Goal: Communication & Community: Answer question/provide support

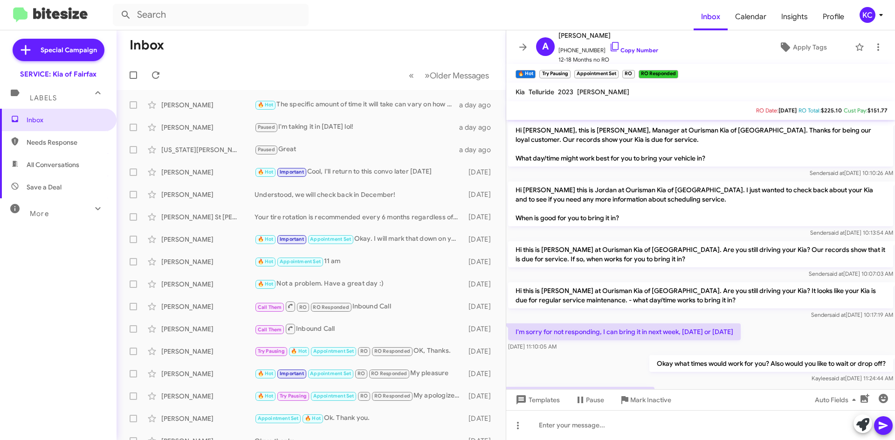
scroll to position [288, 0]
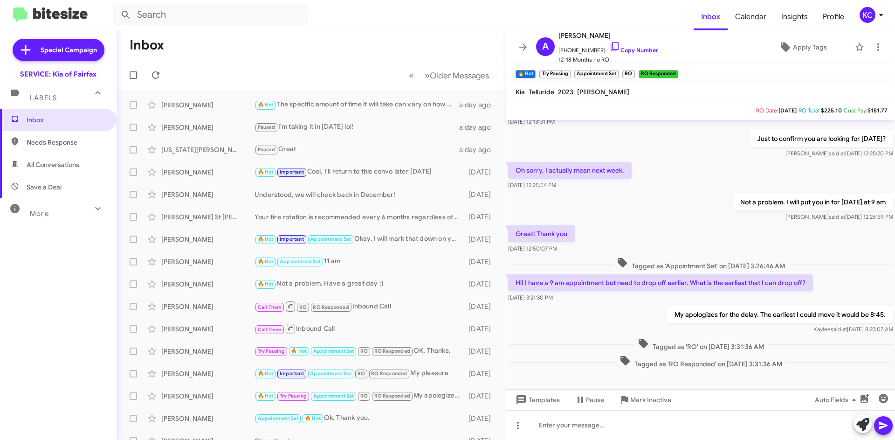
click at [873, 12] on div "KC" at bounding box center [868, 15] width 16 height 16
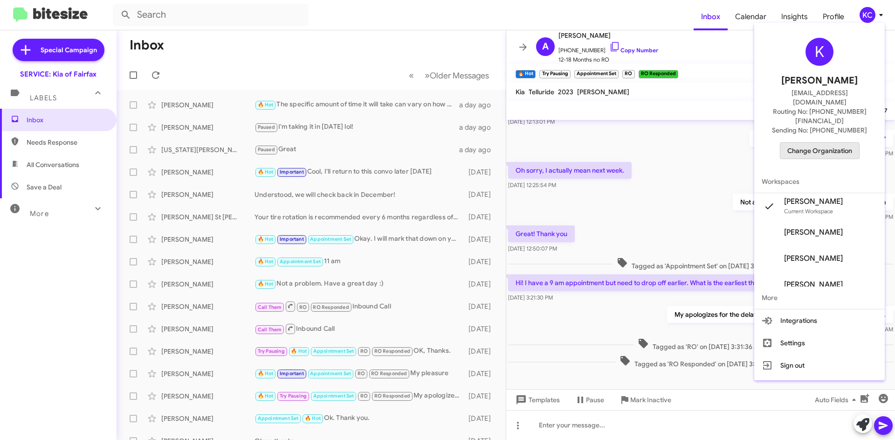
click at [830, 143] on span "Change Organization" at bounding box center [820, 151] width 65 height 16
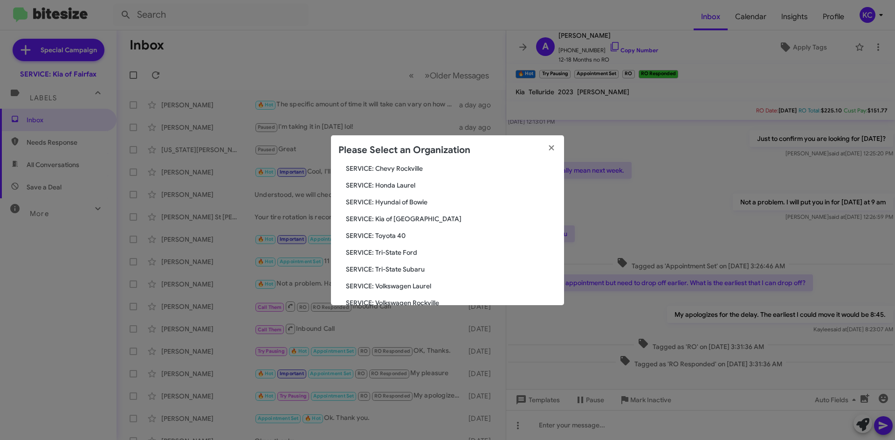
scroll to position [140, 0]
click at [405, 201] on span "SERVICE: Hyundai of Bowie" at bounding box center [451, 199] width 211 height 9
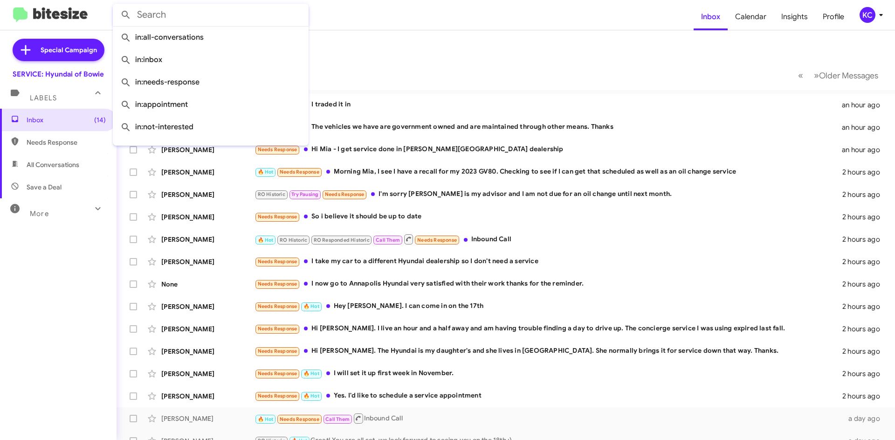
click at [189, 12] on input "text" at bounding box center [211, 15] width 196 height 22
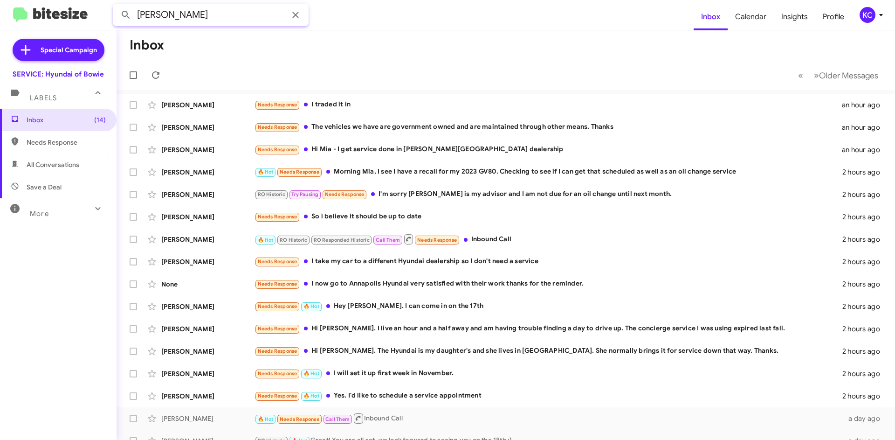
type input "morales"
click at [117, 6] on button at bounding box center [126, 15] width 19 height 19
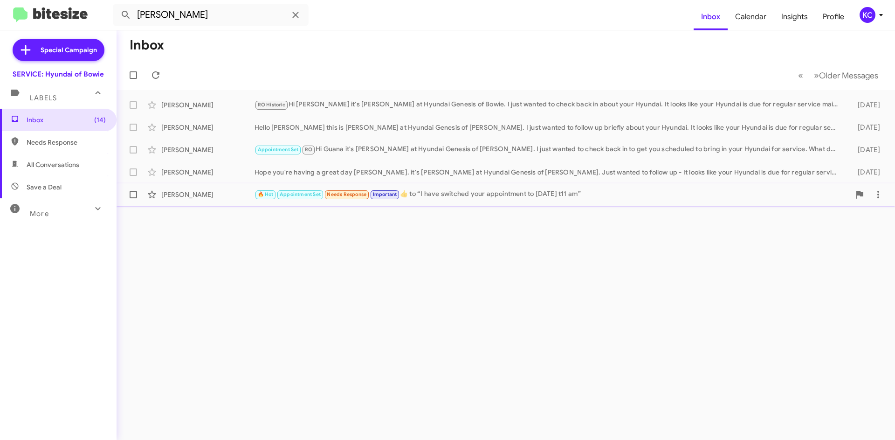
click at [224, 193] on div "Christine Morales" at bounding box center [207, 194] width 93 height 9
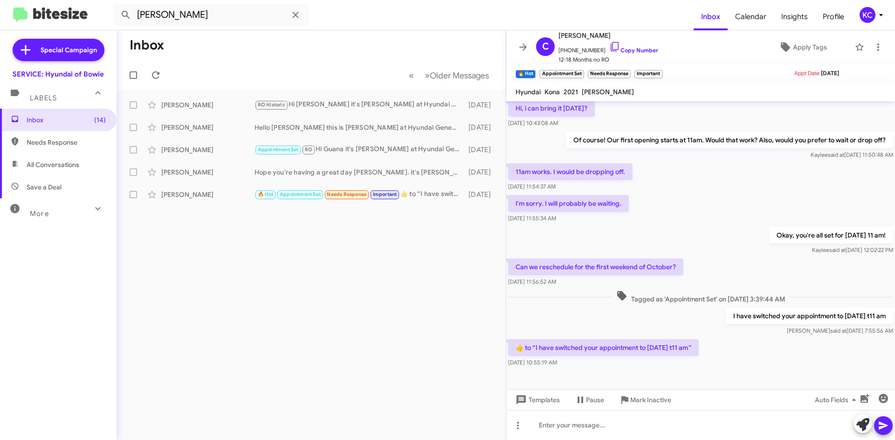
scroll to position [311, 0]
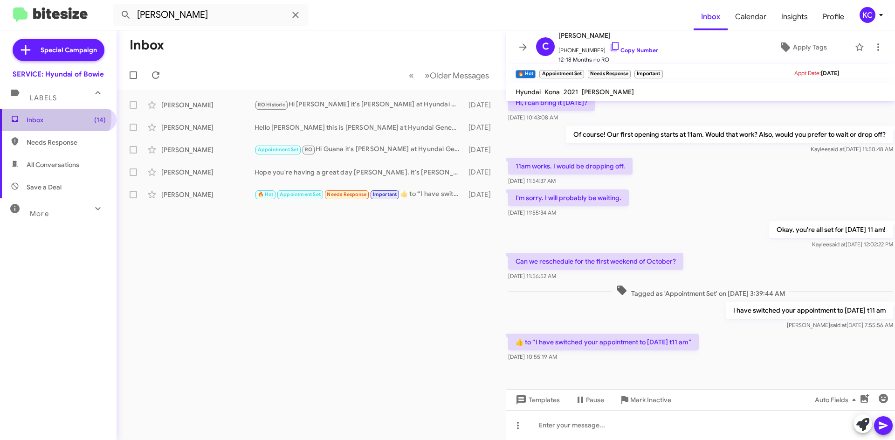
click at [53, 118] on span "Inbox (14)" at bounding box center [66, 119] width 79 height 9
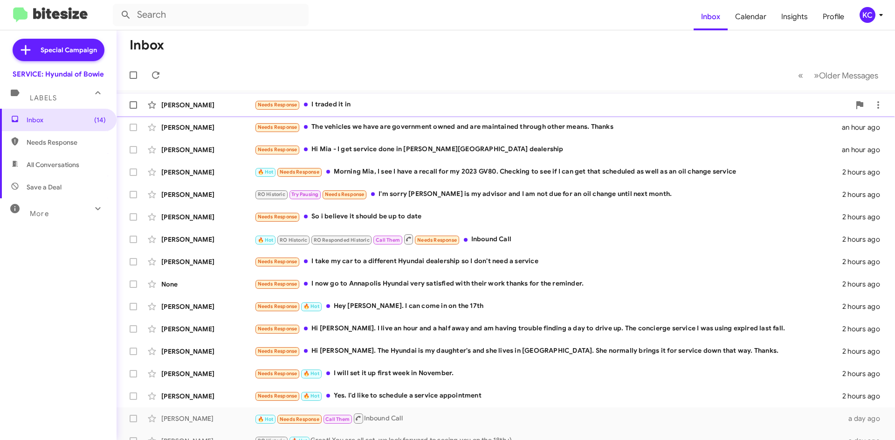
click at [349, 108] on div "Needs Response I traded it in" at bounding box center [553, 104] width 596 height 11
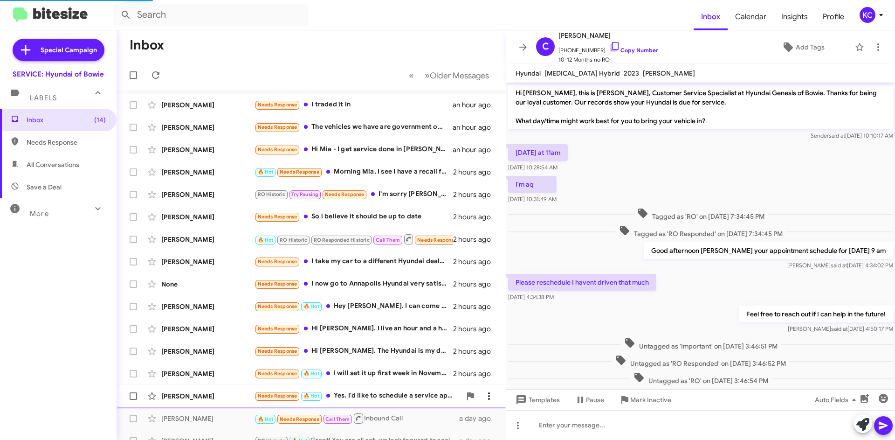
scroll to position [198, 0]
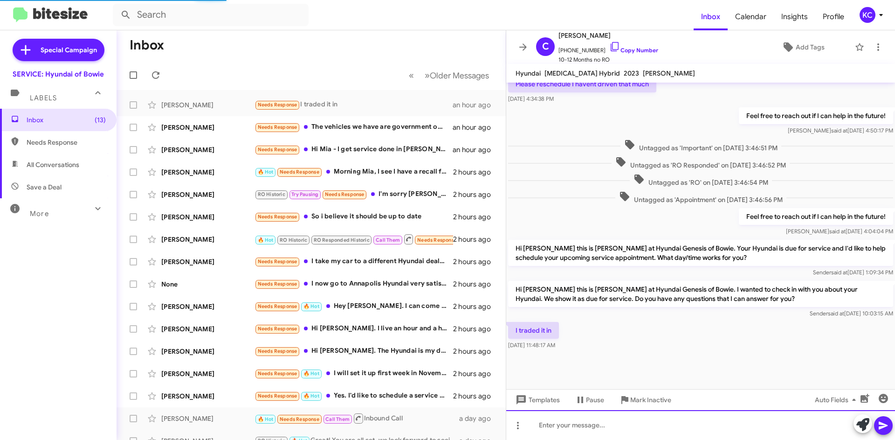
click at [567, 428] on div at bounding box center [700, 425] width 389 height 30
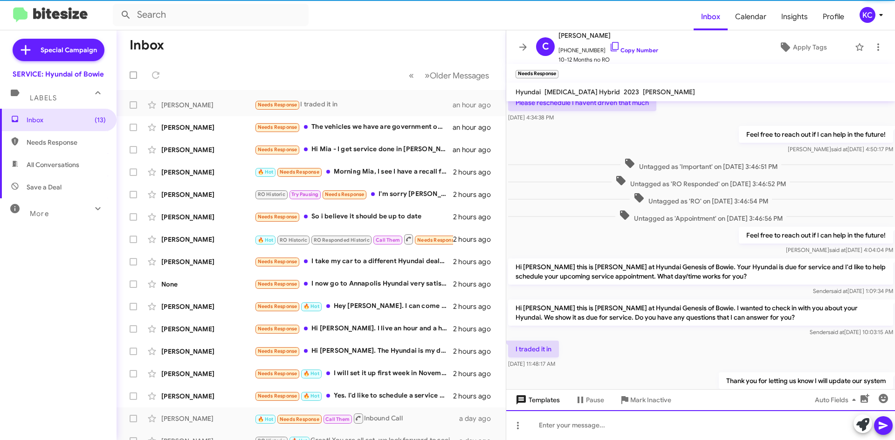
scroll to position [0, 0]
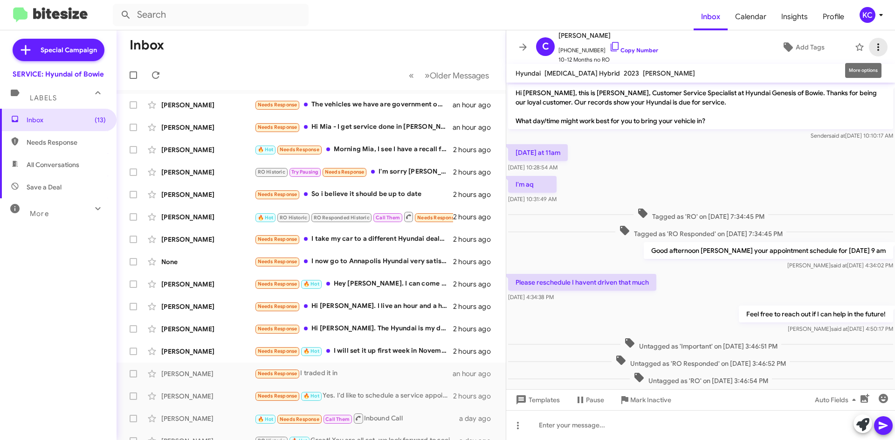
click at [873, 49] on icon at bounding box center [878, 47] width 11 height 11
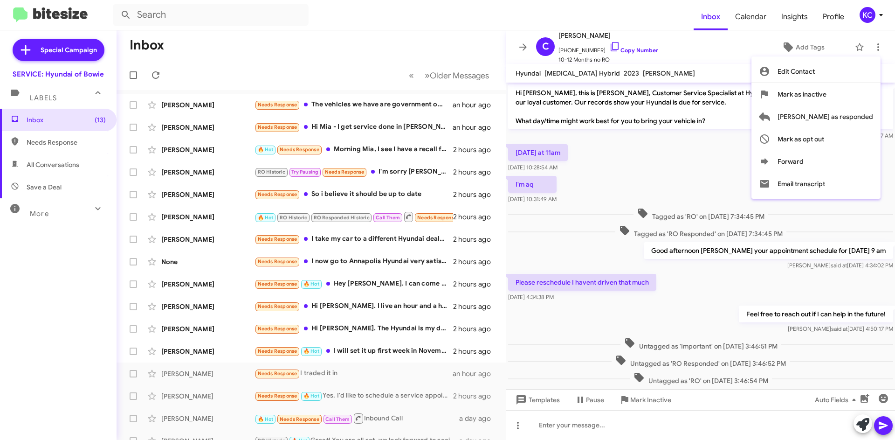
click at [819, 90] on span "Mark as inactive" at bounding box center [802, 94] width 49 height 22
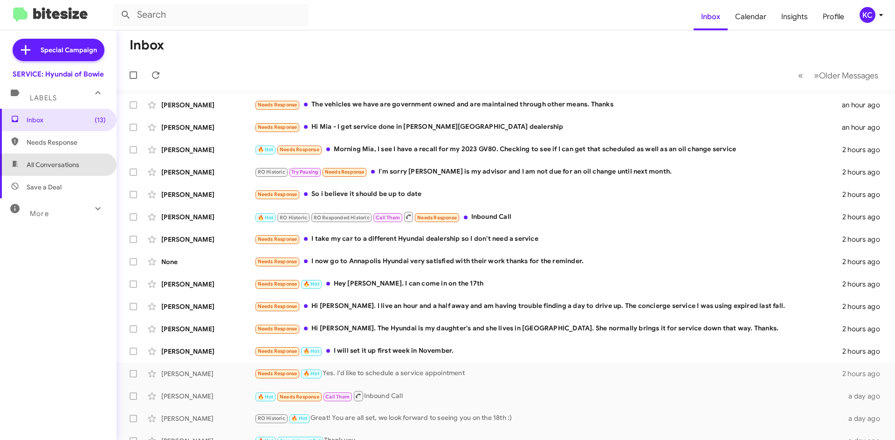
click at [74, 171] on span "All Conversations" at bounding box center [58, 164] width 117 height 22
type input "in:all-conversations"
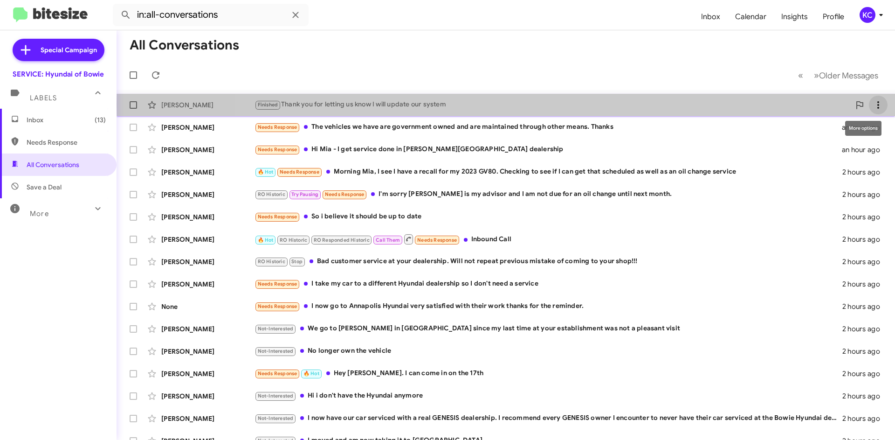
click at [873, 104] on icon at bounding box center [878, 104] width 11 height 11
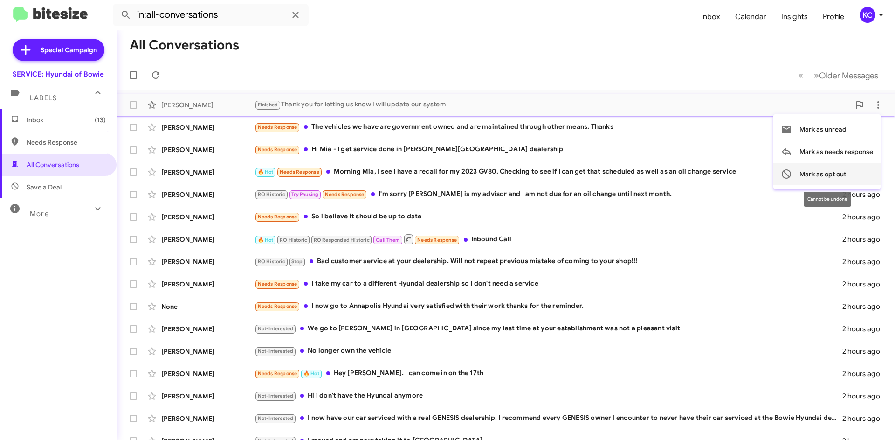
click at [851, 172] on button "Mark as opt out" at bounding box center [827, 174] width 107 height 22
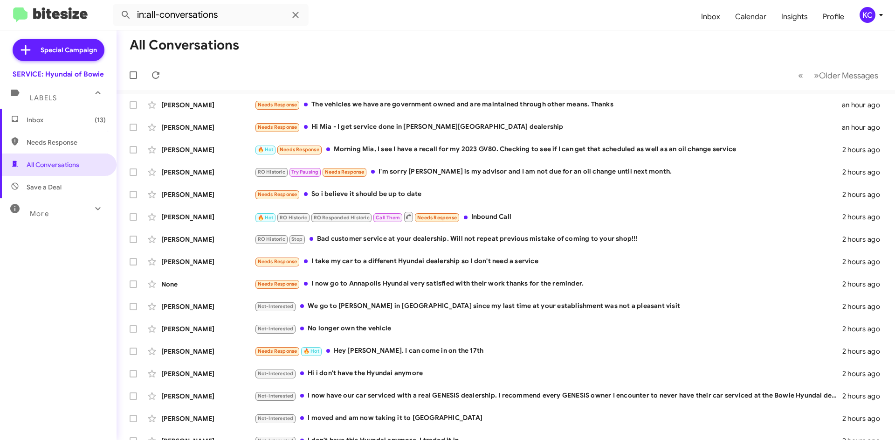
click at [60, 128] on span "Inbox (13)" at bounding box center [58, 120] width 117 height 22
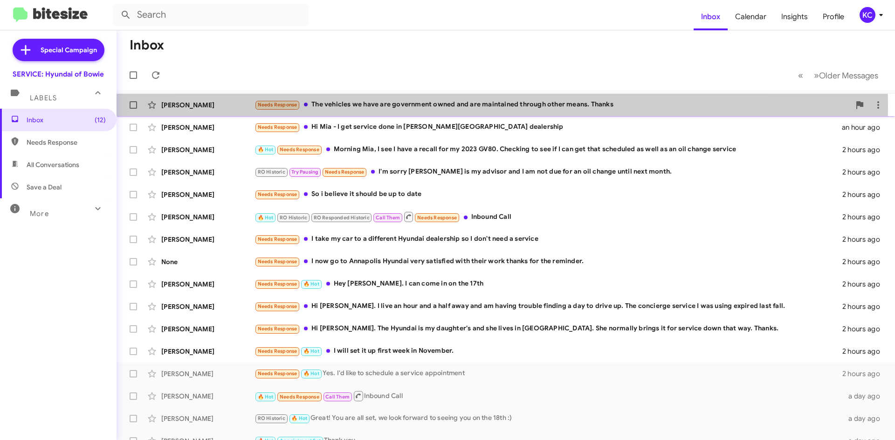
click at [473, 106] on div "Needs Response The vehicles we have are government owned and are maintained thr…" at bounding box center [553, 104] width 596 height 11
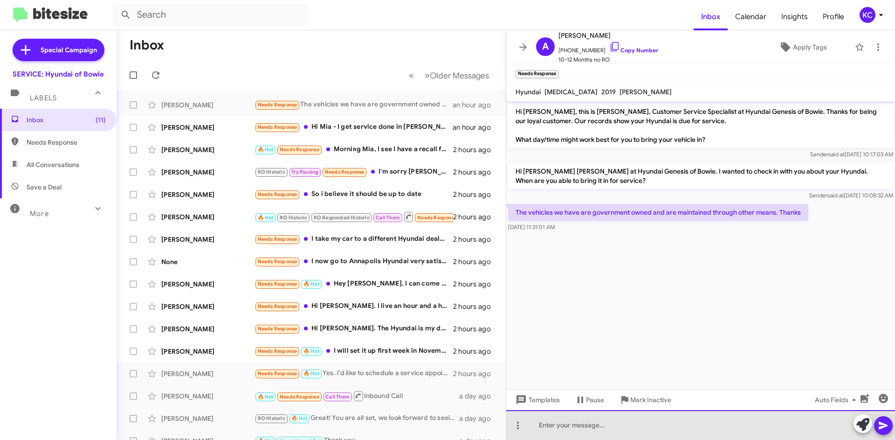
click at [612, 424] on div at bounding box center [700, 425] width 389 height 30
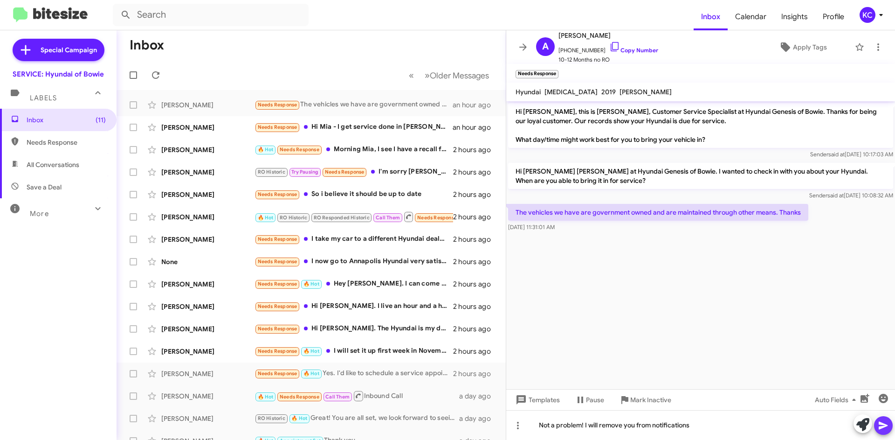
click at [887, 431] on span at bounding box center [883, 425] width 11 height 19
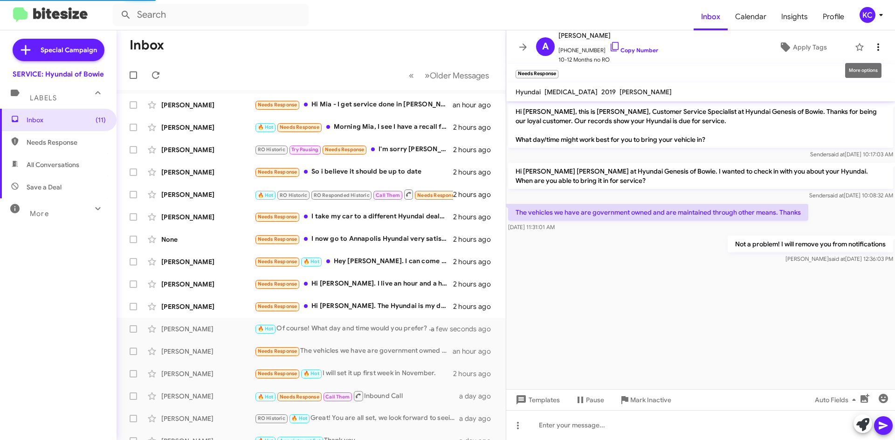
click at [874, 43] on icon at bounding box center [878, 47] width 11 height 11
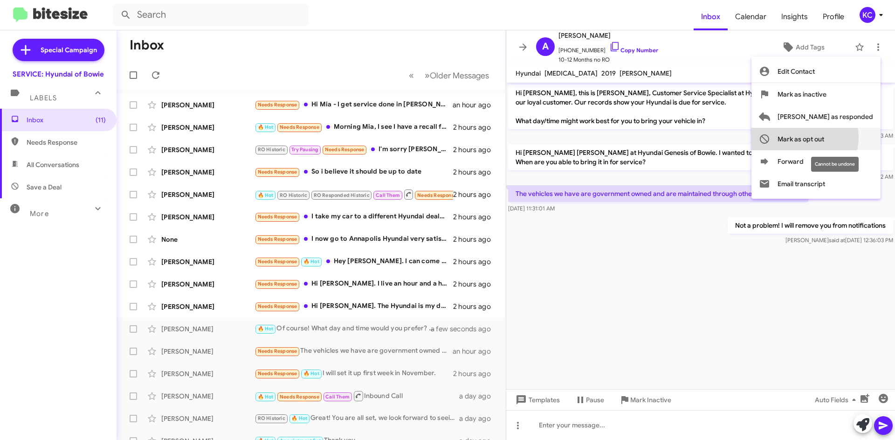
click at [825, 137] on span "Mark as opt out" at bounding box center [801, 139] width 47 height 22
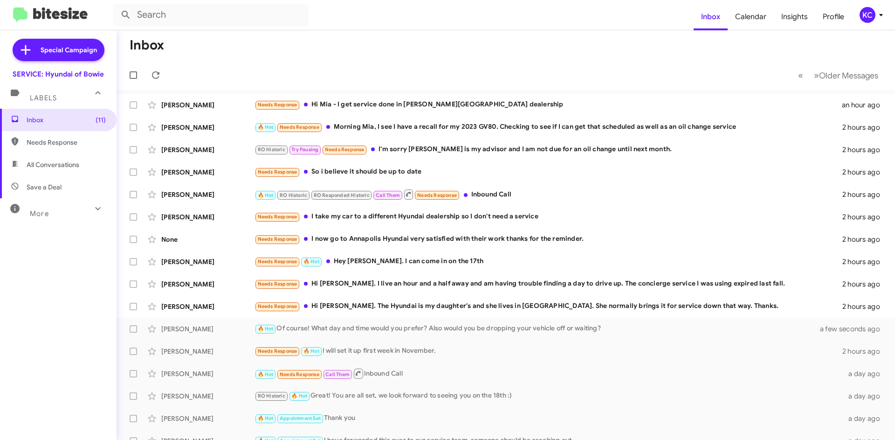
click at [86, 160] on span "All Conversations" at bounding box center [58, 164] width 117 height 22
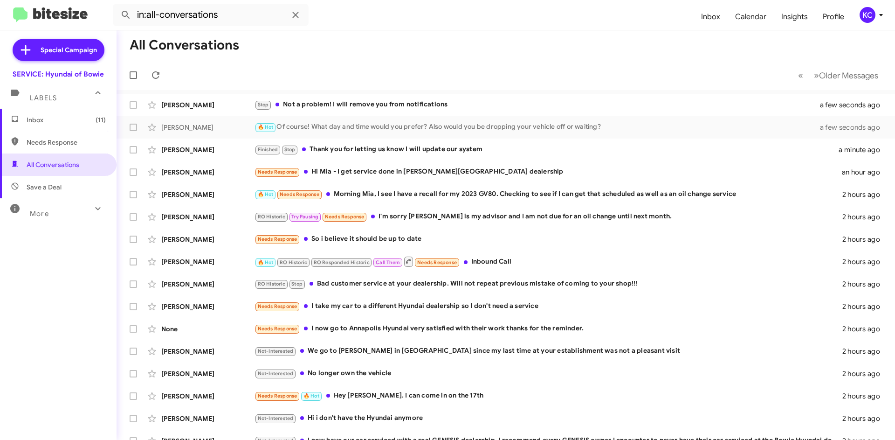
click at [46, 186] on span "Save a Deal" at bounding box center [44, 186] width 35 height 9
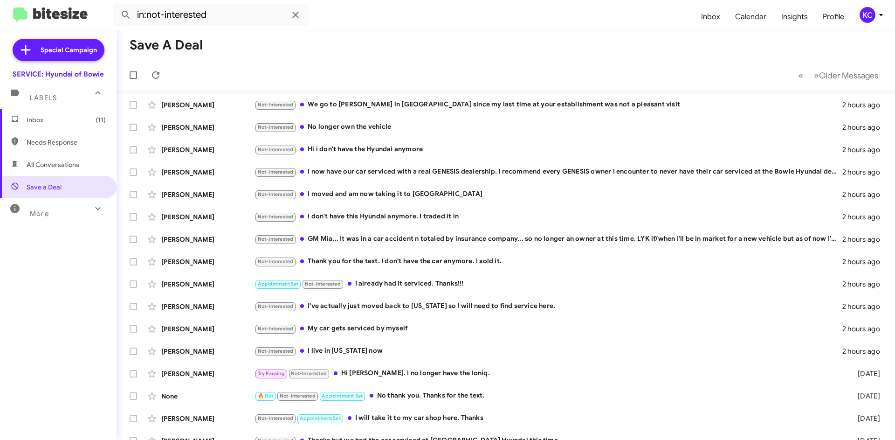
click at [58, 167] on span "All Conversations" at bounding box center [53, 164] width 53 height 9
type input "in:all-conversations"
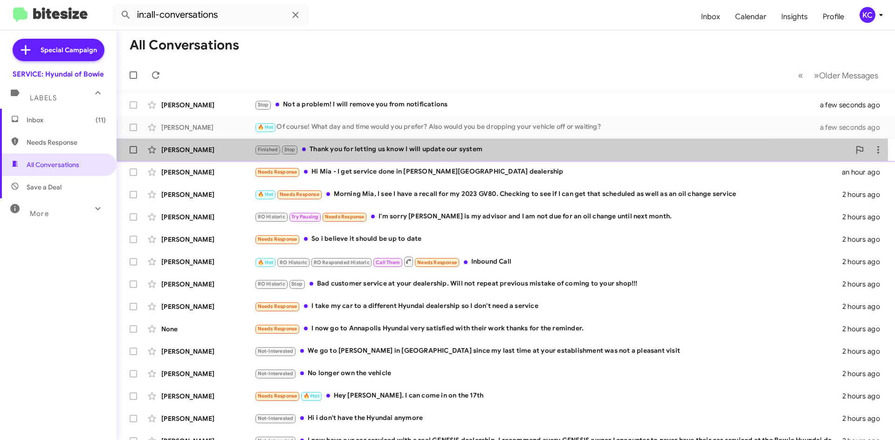
click at [356, 152] on div "Finished Stop Thank you for letting us know I will update our system" at bounding box center [553, 149] width 596 height 11
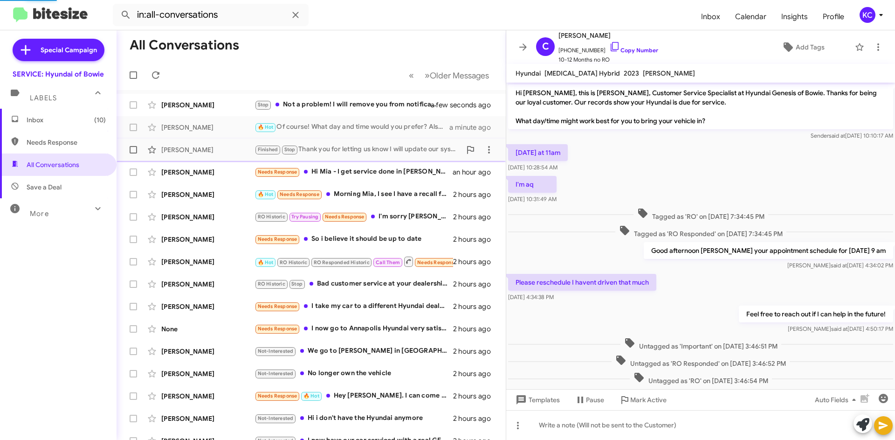
scroll to position [271, 0]
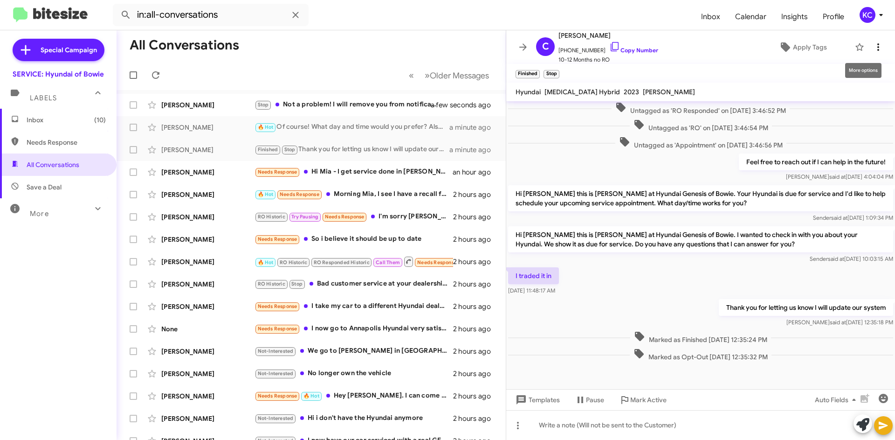
click at [873, 50] on icon at bounding box center [878, 47] width 11 height 11
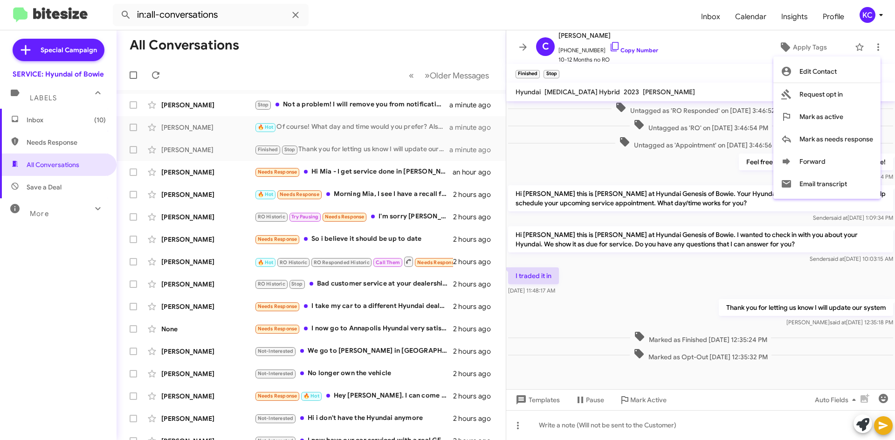
click at [348, 105] on div at bounding box center [447, 220] width 895 height 440
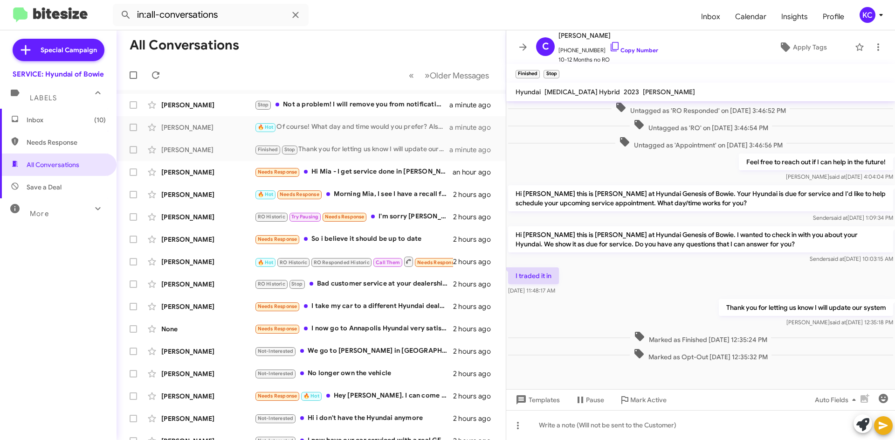
click at [42, 126] on span "Inbox (10)" at bounding box center [58, 120] width 117 height 22
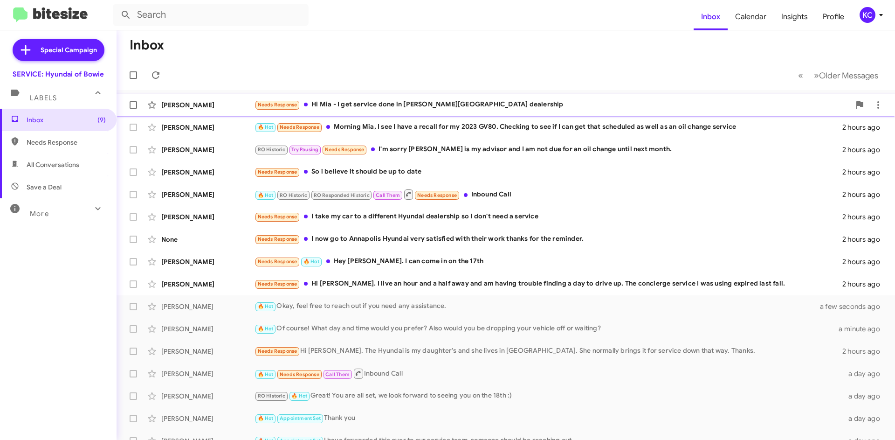
click at [415, 103] on div "Needs Response Hi Mia - I get service done in Glen Burnie dealership" at bounding box center [553, 104] width 596 height 11
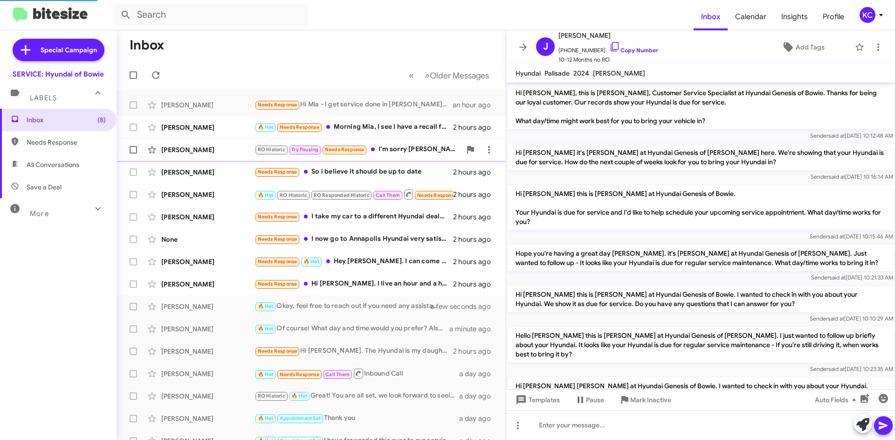
scroll to position [69, 0]
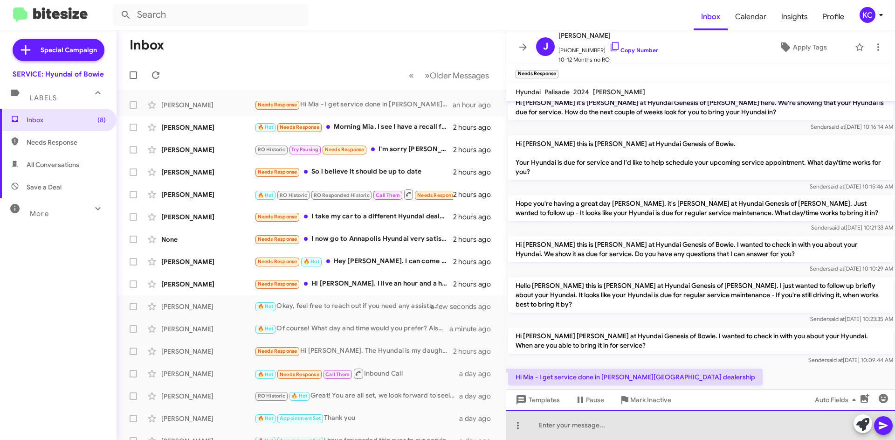
click at [623, 423] on div at bounding box center [700, 425] width 389 height 30
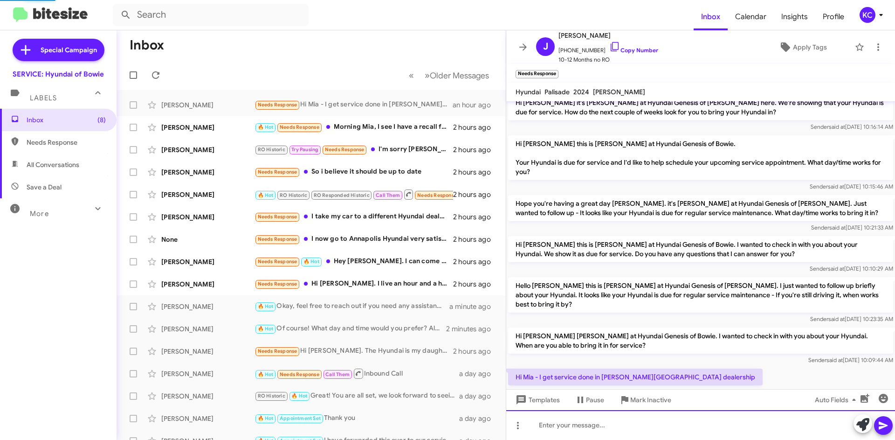
scroll to position [0, 0]
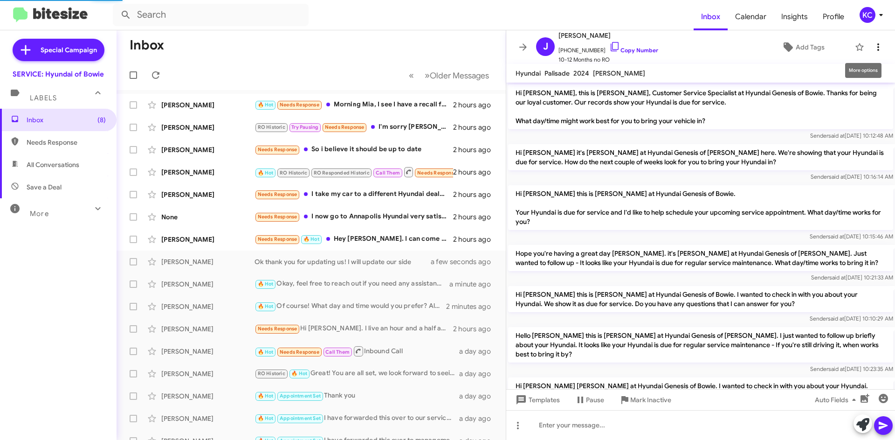
click at [873, 47] on icon at bounding box center [878, 47] width 11 height 11
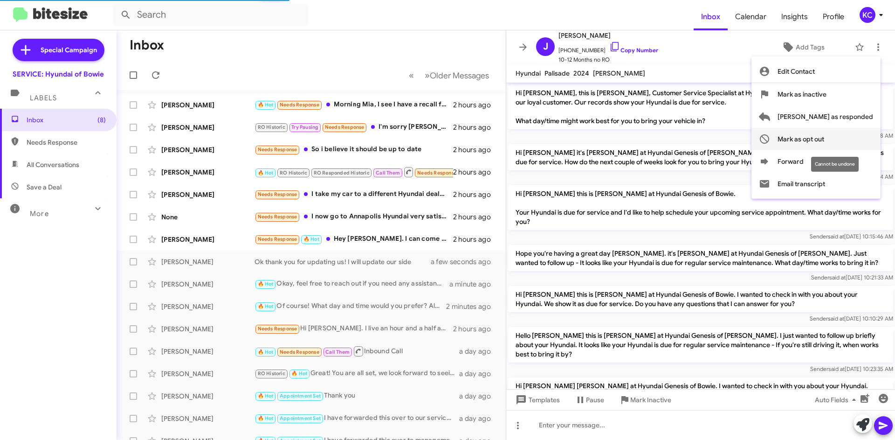
click at [825, 142] on span "Mark as opt out" at bounding box center [801, 139] width 47 height 22
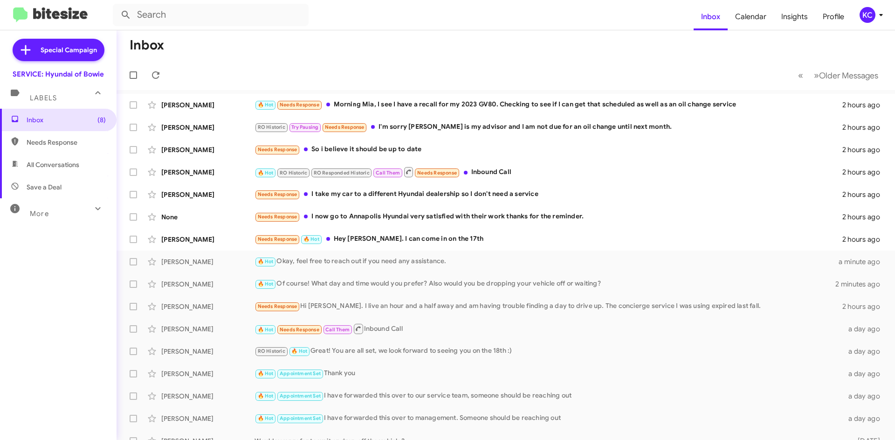
click at [57, 161] on span "All Conversations" at bounding box center [53, 164] width 53 height 9
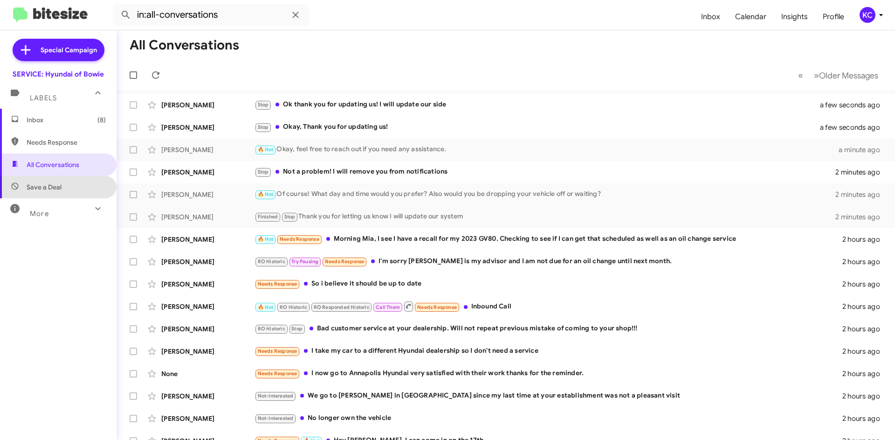
click at [60, 192] on span "Save a Deal" at bounding box center [58, 187] width 117 height 22
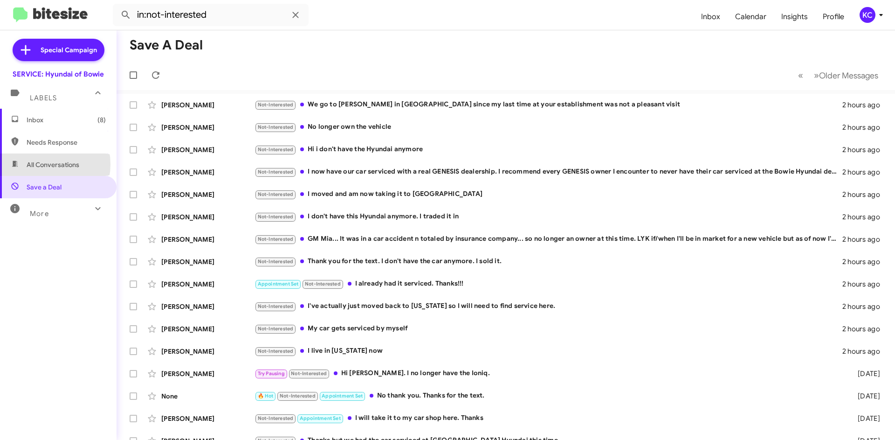
click at [40, 164] on span "All Conversations" at bounding box center [53, 164] width 53 height 9
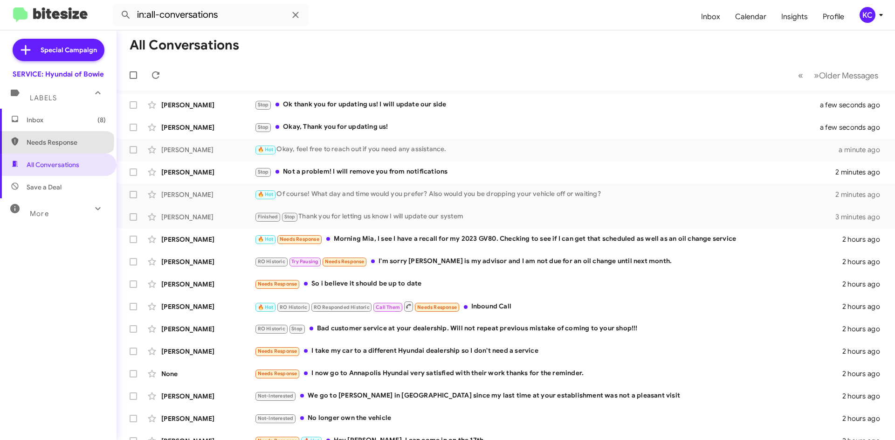
click at [56, 140] on span "Needs Response" at bounding box center [66, 142] width 79 height 9
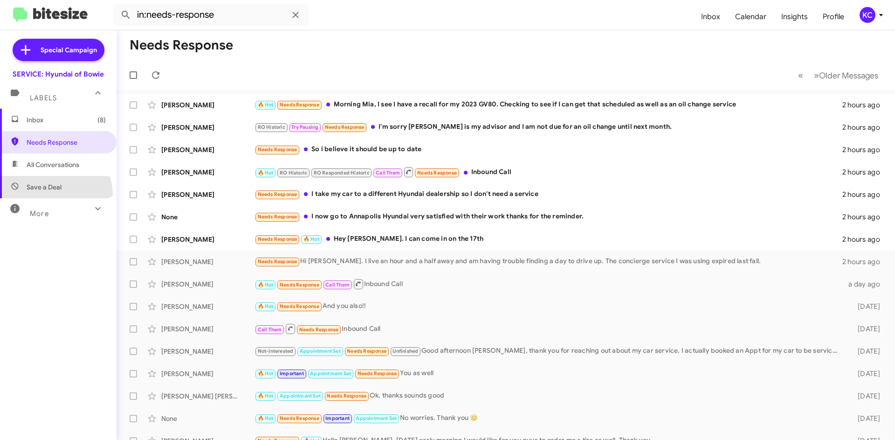
click at [49, 195] on span "Save a Deal" at bounding box center [58, 187] width 117 height 22
type input "in:not-interested"
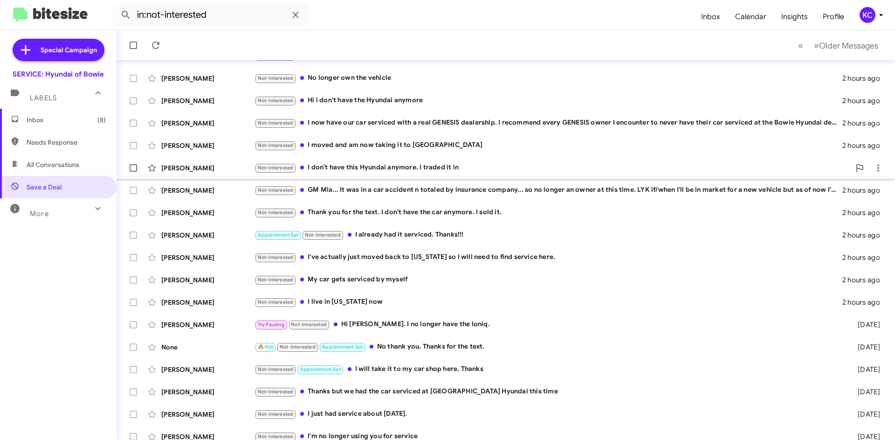
scroll to position [102, 0]
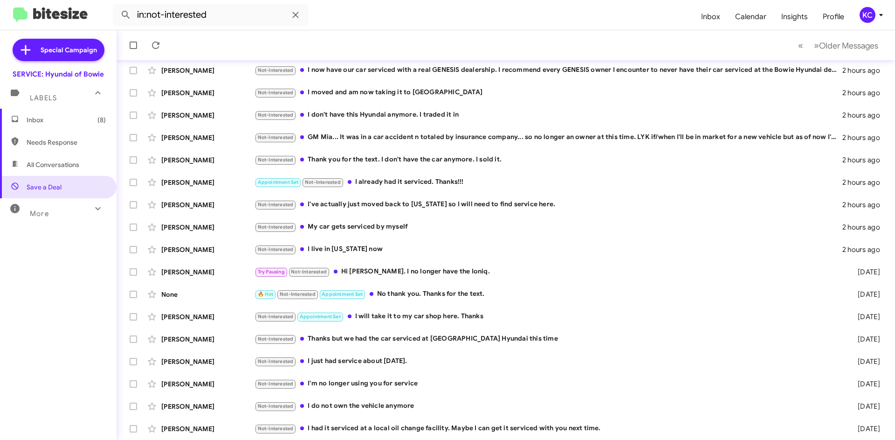
click at [80, 212] on div "More" at bounding box center [48, 209] width 83 height 17
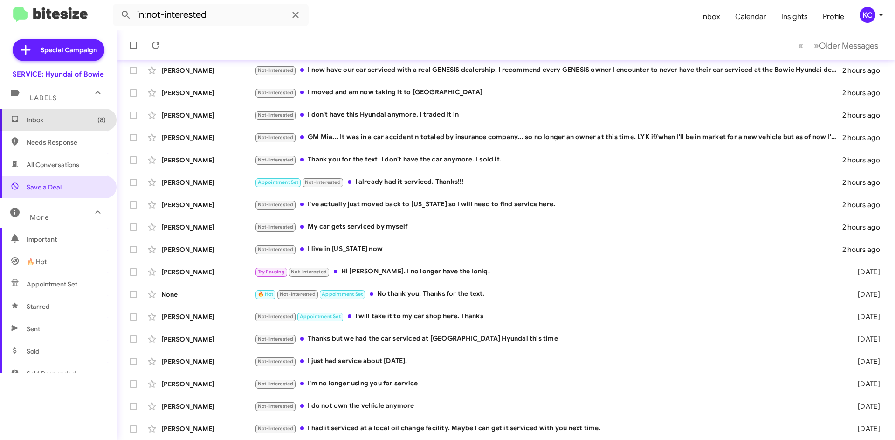
click at [75, 128] on span "Inbox (8)" at bounding box center [58, 120] width 117 height 22
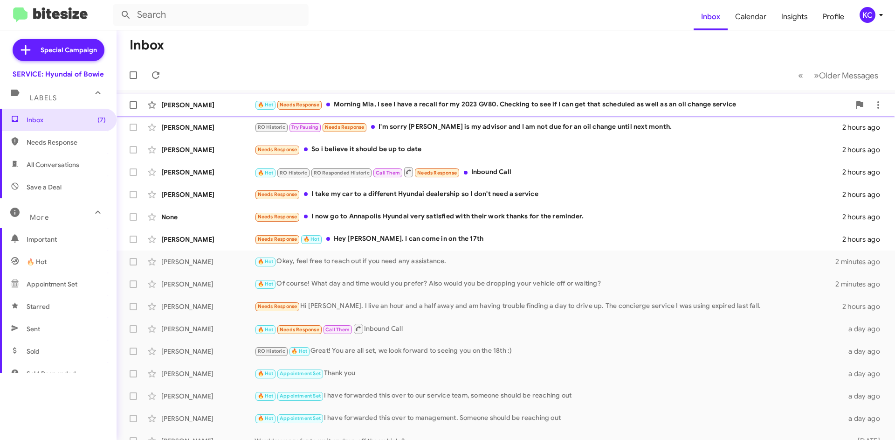
click at [437, 111] on div "Micheal Mccormick 🔥 Hot Needs Response Morning Mia, I see I have a recall for m…" at bounding box center [506, 105] width 764 height 19
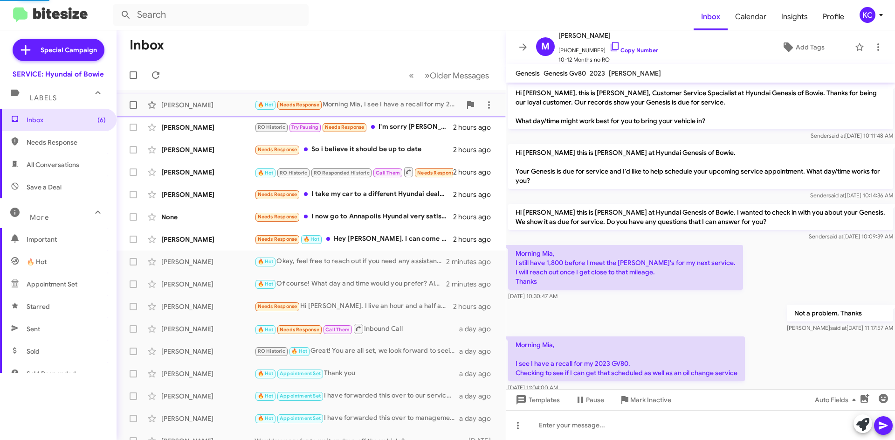
scroll to position [19, 0]
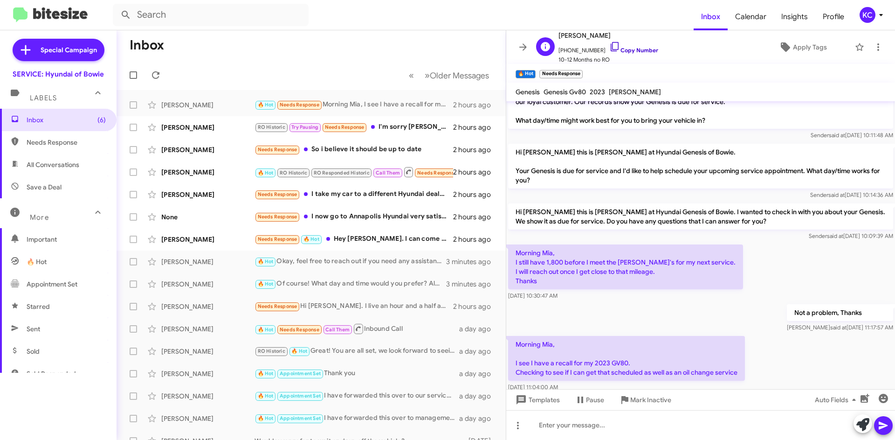
click at [610, 45] on icon at bounding box center [615, 46] width 11 height 11
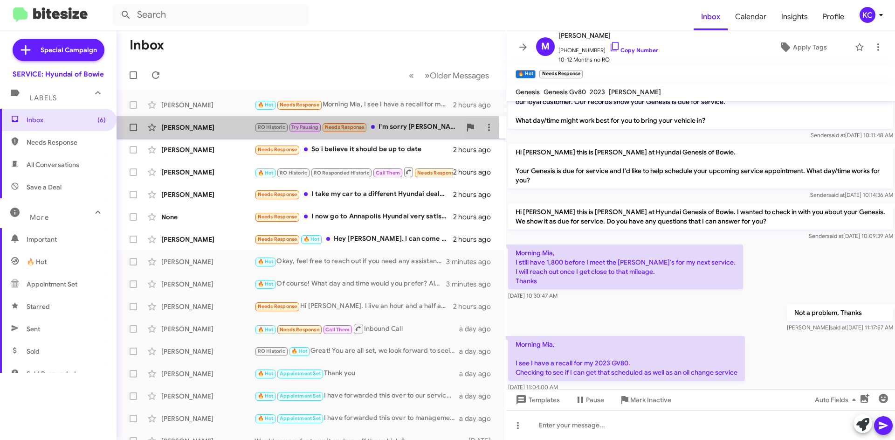
click at [186, 130] on div "Bonita Manago" at bounding box center [207, 127] width 93 height 9
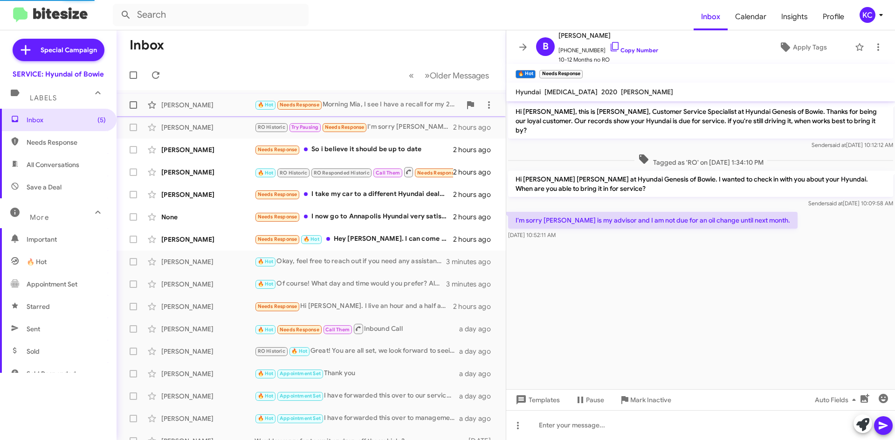
click at [185, 109] on div "Micheal Mccormick" at bounding box center [207, 104] width 93 height 9
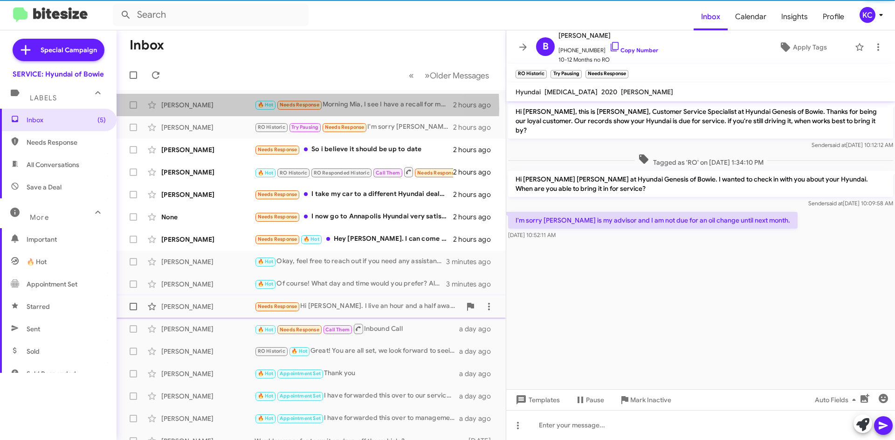
scroll to position [38, 0]
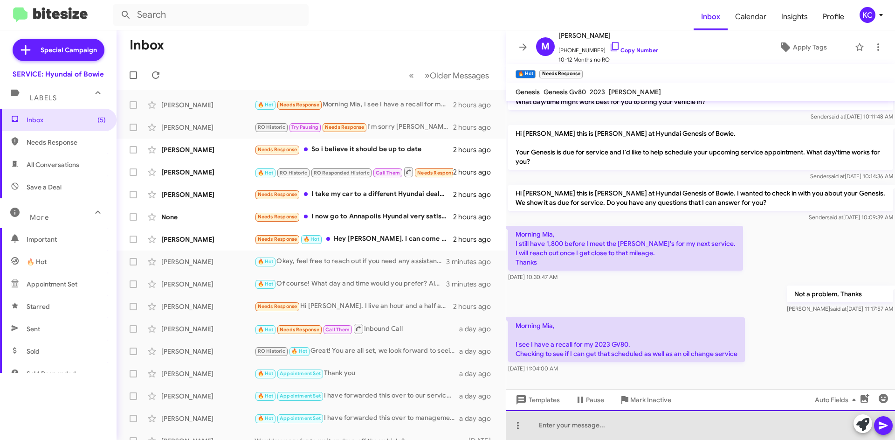
drag, startPoint x: 588, startPoint y: 428, endPoint x: 570, endPoint y: 414, distance: 22.9
click at [588, 423] on div at bounding box center [700, 425] width 389 height 30
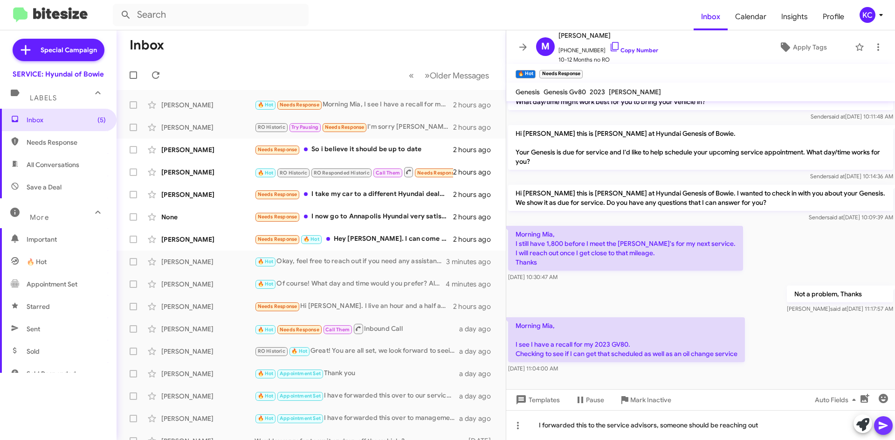
click at [882, 431] on span at bounding box center [883, 425] width 11 height 19
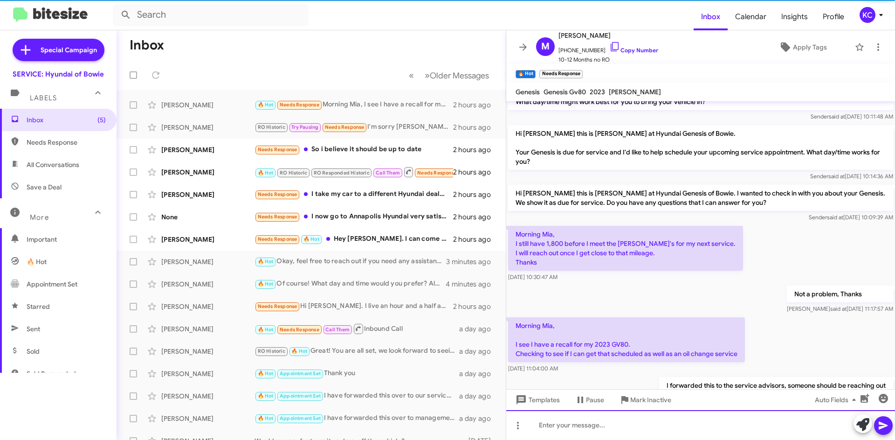
scroll to position [72, 0]
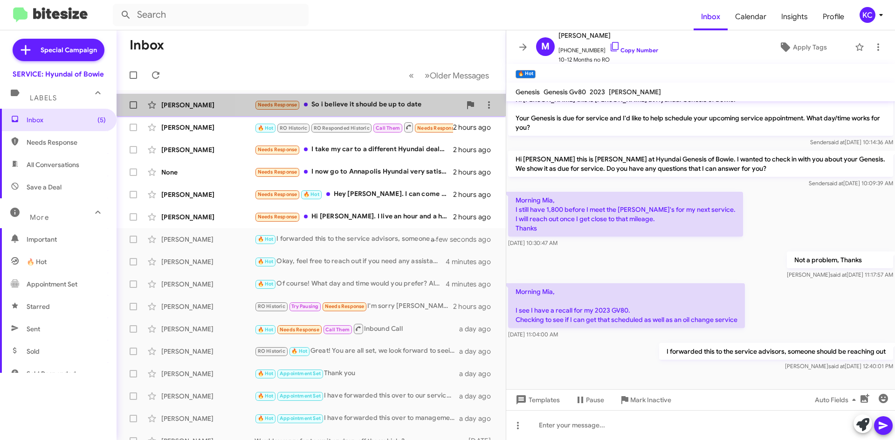
click at [376, 103] on div "Needs Response So i believe it should be up to date" at bounding box center [358, 104] width 207 height 11
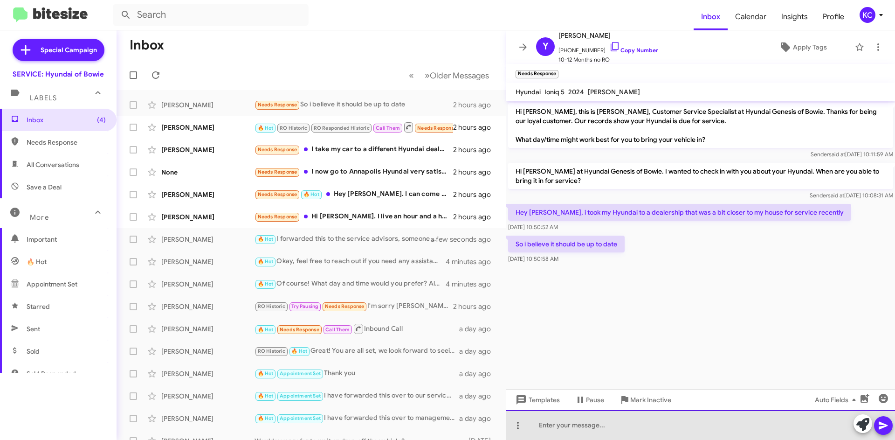
click at [586, 423] on div at bounding box center [700, 425] width 389 height 30
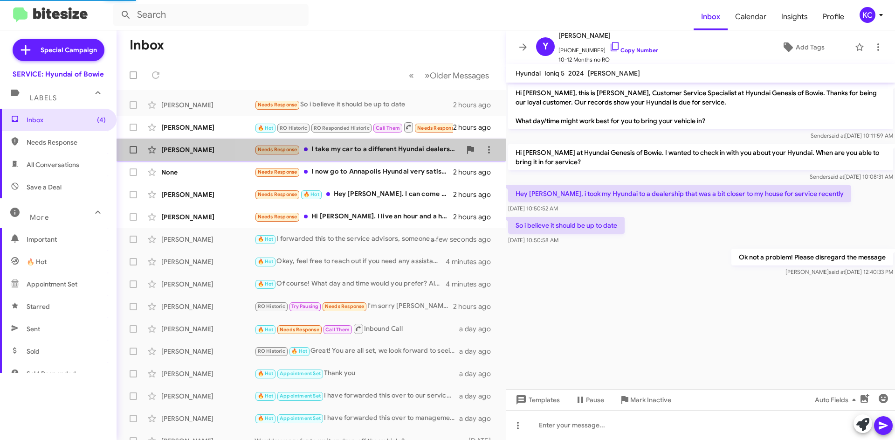
click at [383, 151] on div "Needs Response I take my car to a different Hyundai dealership so I don't need …" at bounding box center [358, 149] width 207 height 11
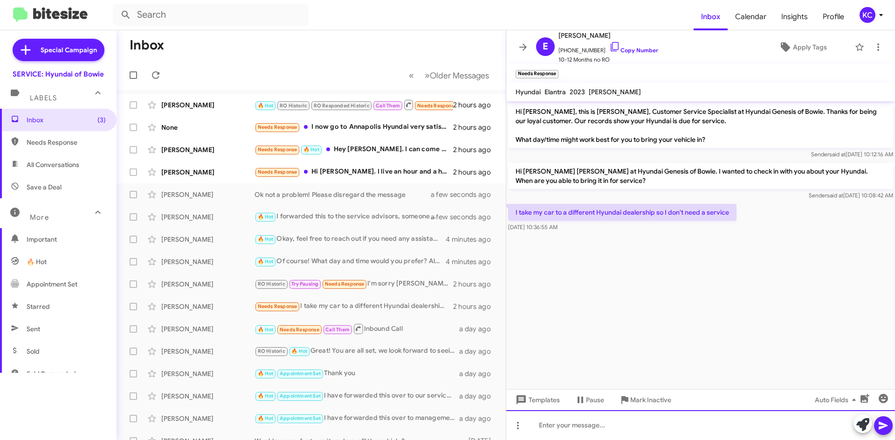
click at [655, 424] on div at bounding box center [700, 425] width 389 height 30
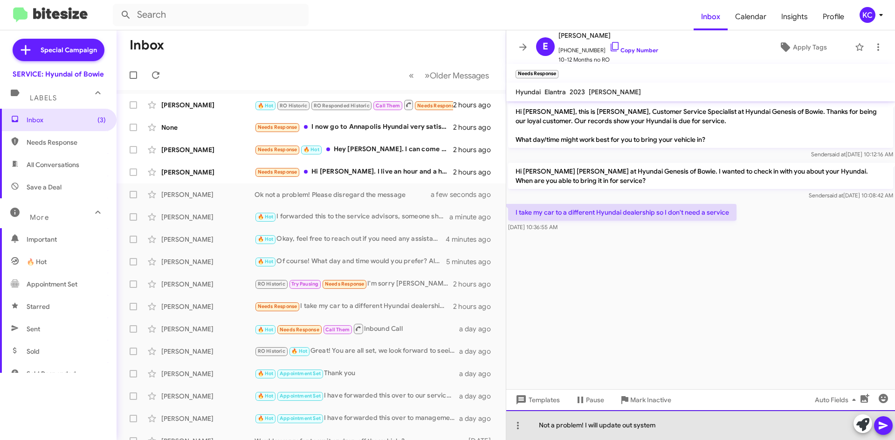
click at [632, 424] on div "Not a problem! I will update out system" at bounding box center [700, 425] width 389 height 30
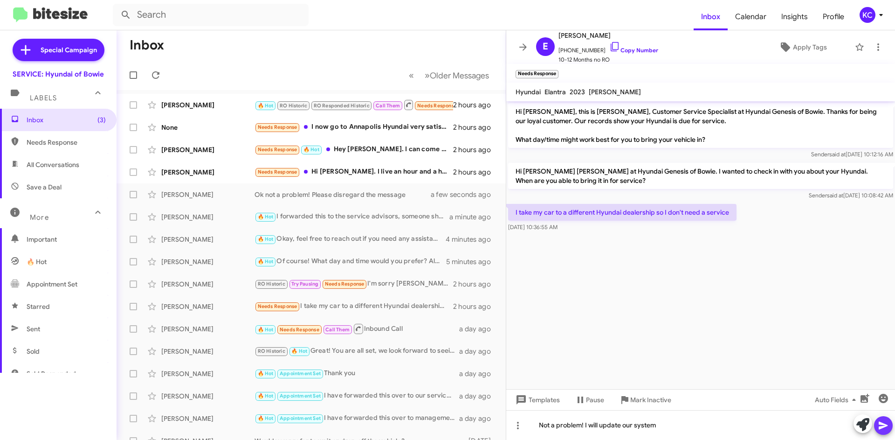
click at [880, 424] on icon at bounding box center [883, 426] width 9 height 8
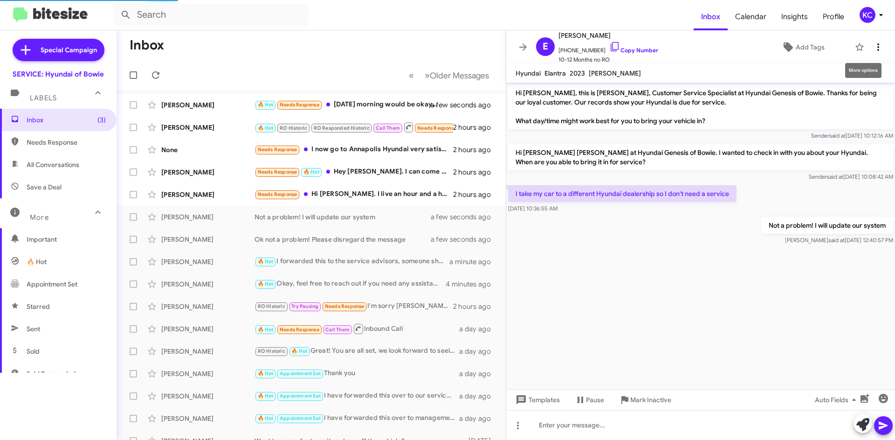
click at [875, 44] on icon at bounding box center [878, 47] width 11 height 11
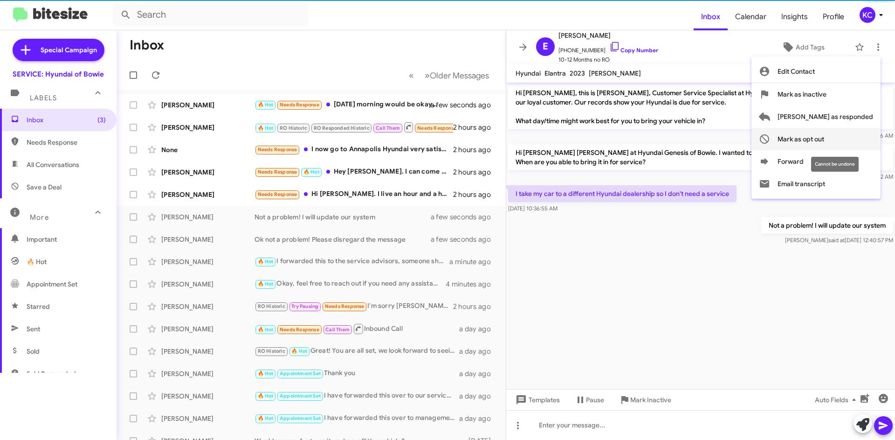
click at [825, 147] on span "Mark as opt out" at bounding box center [801, 139] width 47 height 22
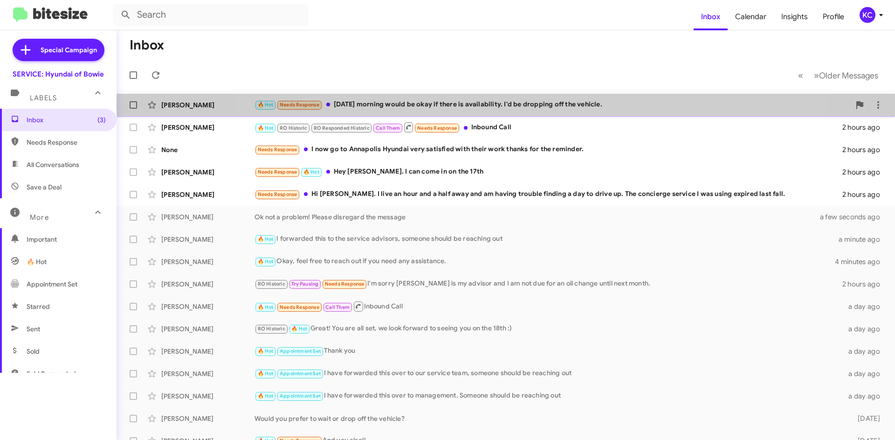
click at [517, 105] on div "🔥 Hot Needs Response Tomorrow morning would be okay if there is availability. I…" at bounding box center [553, 104] width 596 height 11
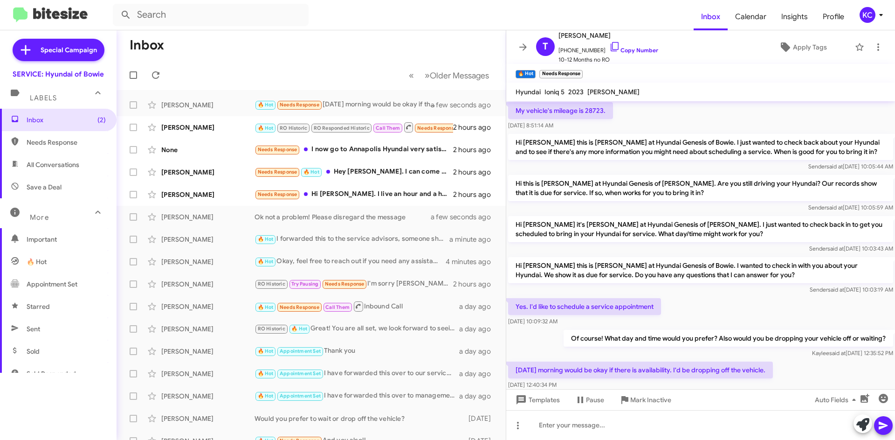
scroll to position [161, 0]
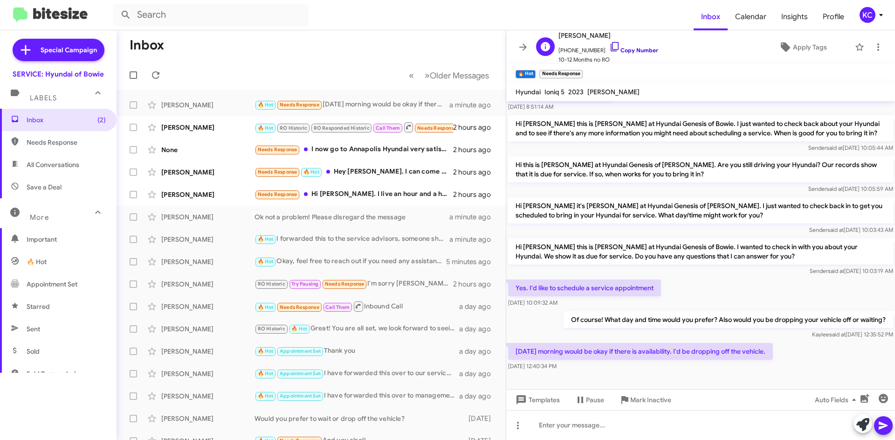
click at [610, 45] on icon at bounding box center [615, 46] width 11 height 11
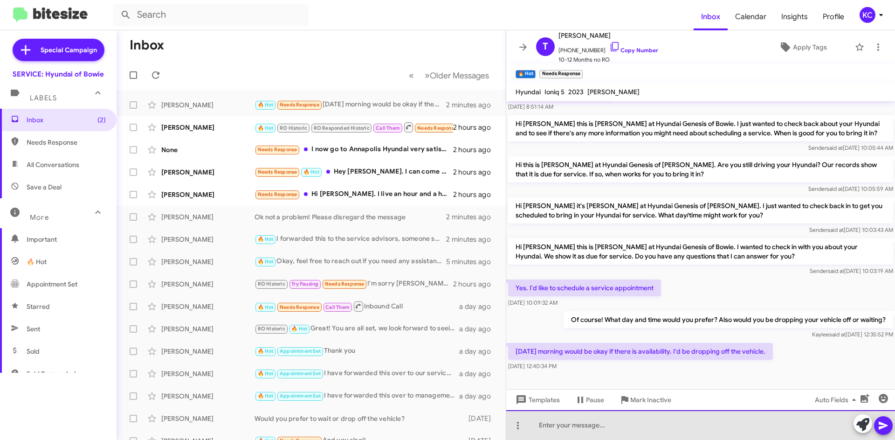
click at [603, 424] on div at bounding box center [700, 425] width 389 height 30
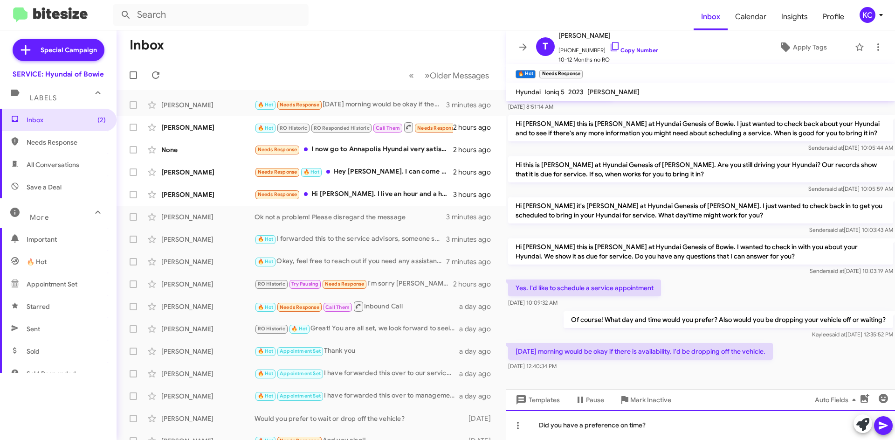
click at [662, 430] on div "Did you have a preference on time?" at bounding box center [700, 425] width 389 height 30
drag, startPoint x: 662, startPoint y: 430, endPoint x: 511, endPoint y: 428, distance: 151.1
click at [511, 428] on div "Did you have a preference on time?" at bounding box center [700, 425] width 389 height 30
click at [887, 421] on icon at bounding box center [883, 425] width 11 height 11
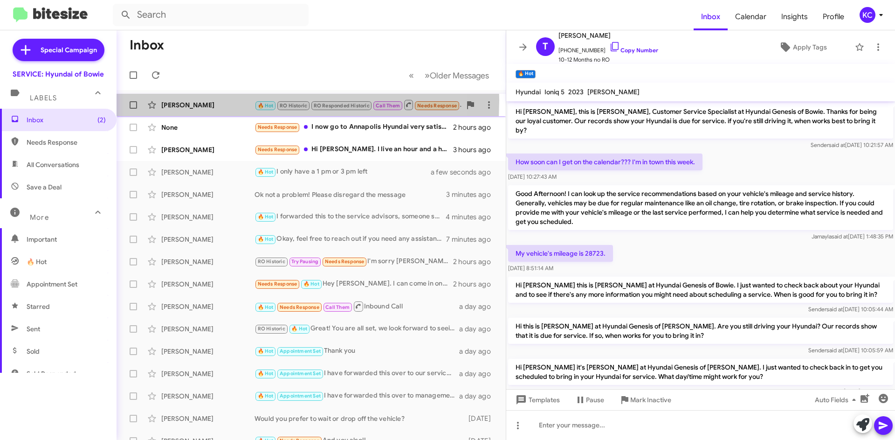
click at [187, 100] on div "Hugo Garcia 🔥 Hot RO Historic RO Responded Historic Call Them Needs Response In…" at bounding box center [311, 105] width 375 height 19
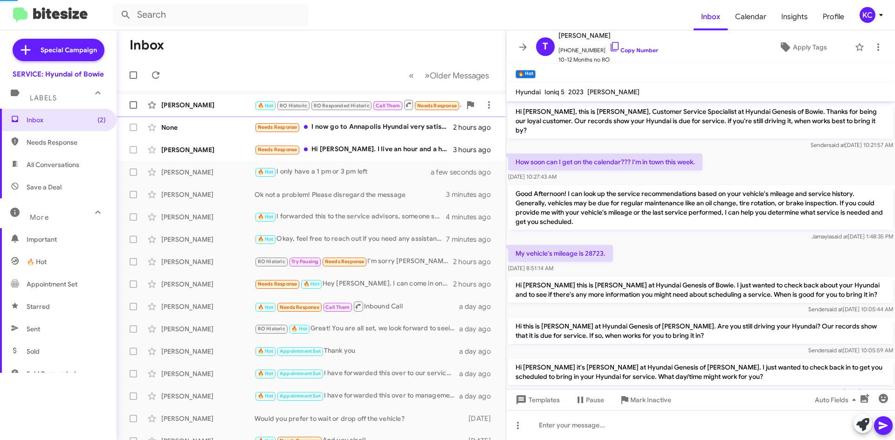
scroll to position [13, 0]
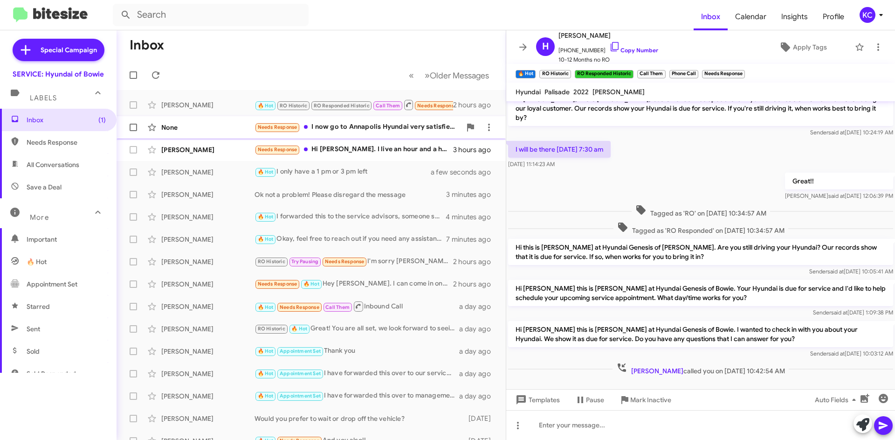
click at [186, 134] on div "None Needs Response I now go to Annapolis Hyundai very satisfied with their wor…" at bounding box center [311, 127] width 375 height 19
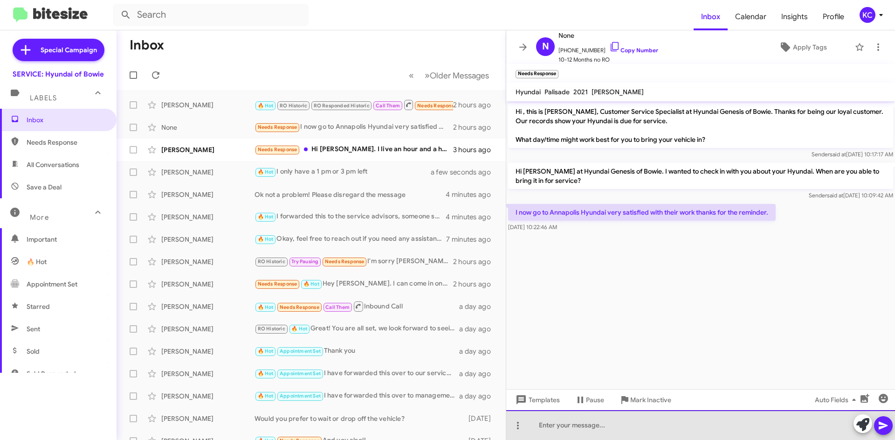
click at [681, 424] on div at bounding box center [700, 425] width 389 height 30
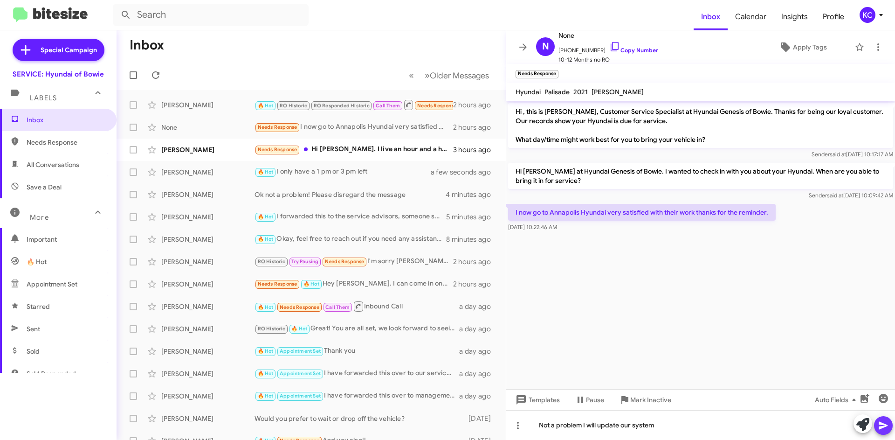
click at [887, 431] on span at bounding box center [883, 425] width 11 height 19
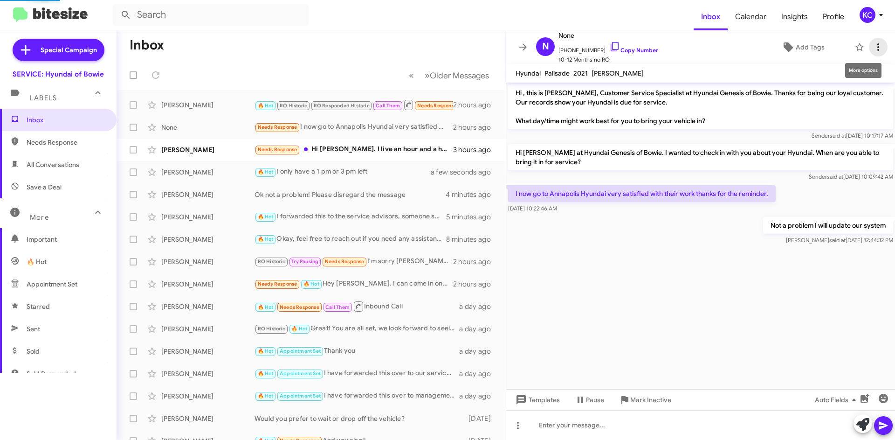
click at [875, 52] on icon at bounding box center [878, 47] width 11 height 11
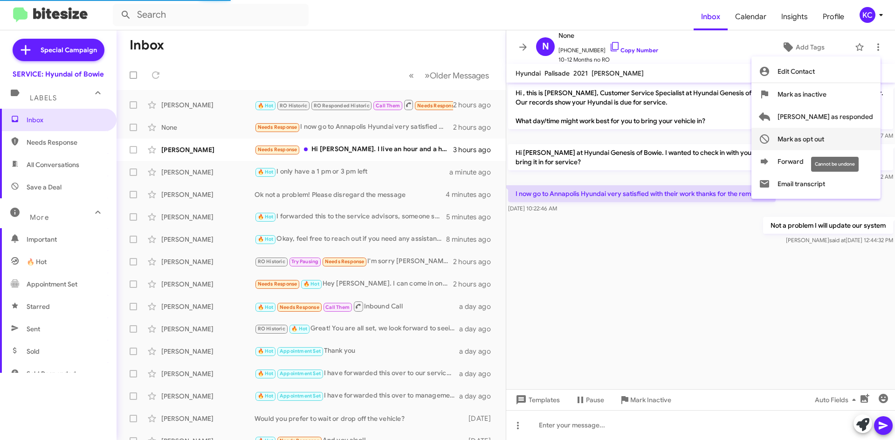
click at [825, 136] on span "Mark as opt out" at bounding box center [801, 139] width 47 height 22
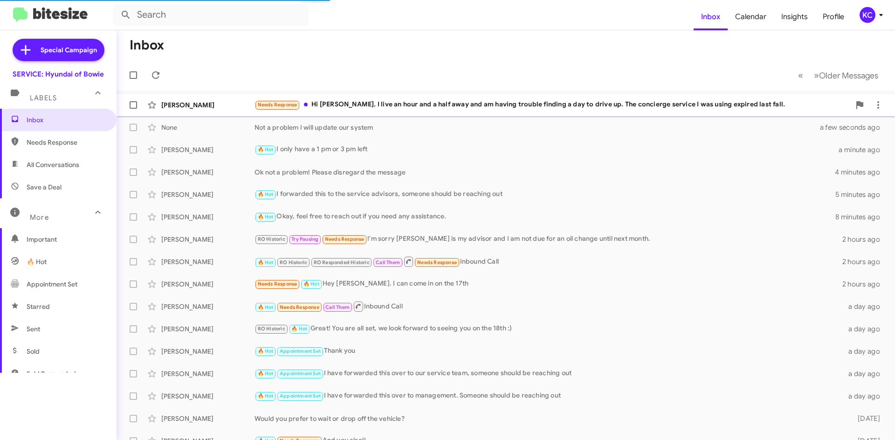
click at [357, 104] on div "Needs Response Hi Mia. I live an hour and a half away and am having trouble fin…" at bounding box center [553, 104] width 596 height 11
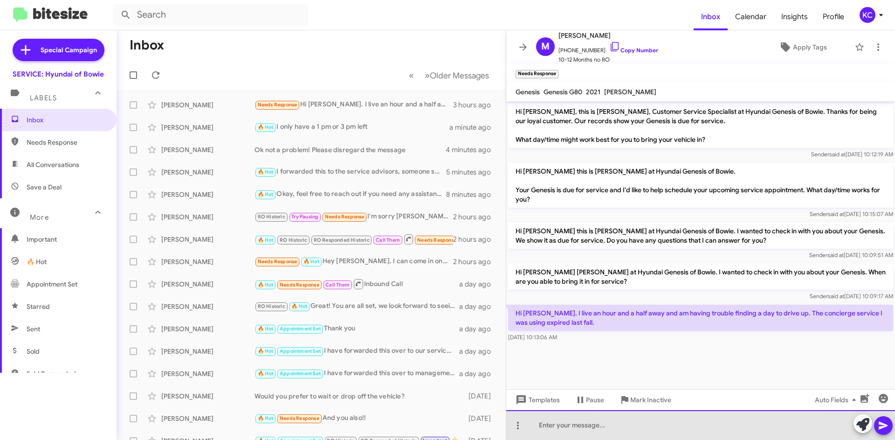
click at [683, 431] on div at bounding box center [700, 425] width 389 height 30
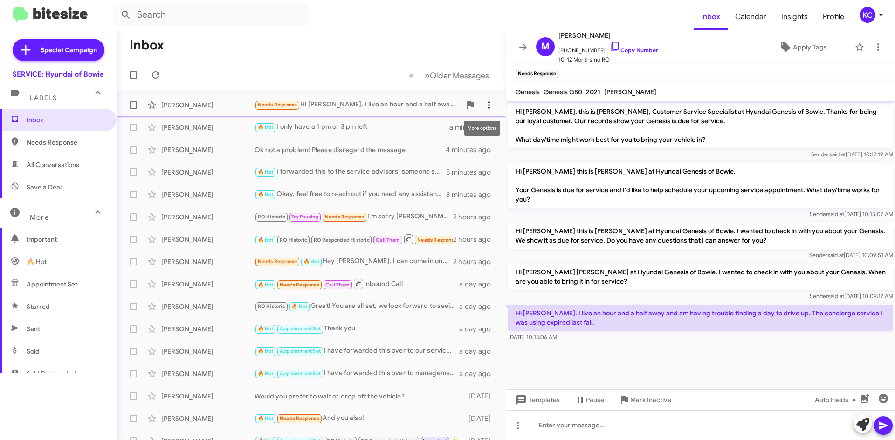
click at [486, 103] on icon at bounding box center [489, 104] width 11 height 11
click at [436, 130] on span "Mark as unread" at bounding box center [411, 129] width 47 height 22
click at [98, 119] on span "(1)" at bounding box center [101, 119] width 7 height 9
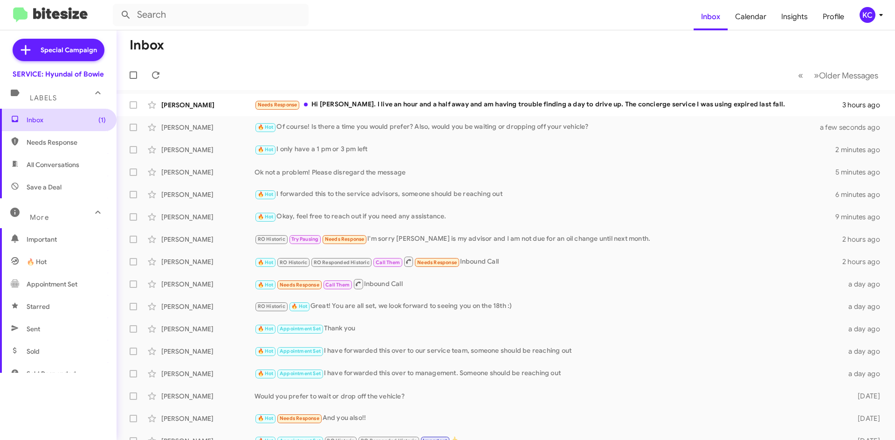
click at [85, 118] on span "Inbox (1)" at bounding box center [66, 119] width 79 height 9
click at [157, 73] on icon at bounding box center [155, 74] width 11 height 11
